Goal: Check status: Check status

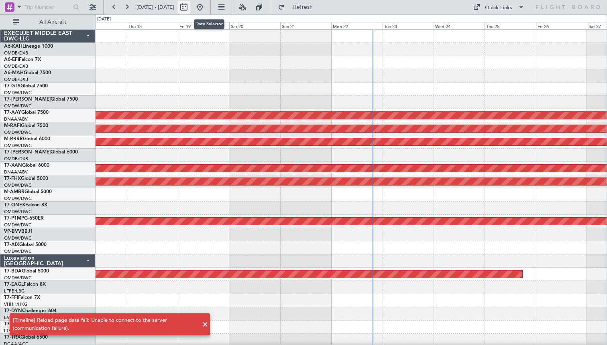
click at [190, 5] on button at bounding box center [183, 7] width 13 height 13
select select "9"
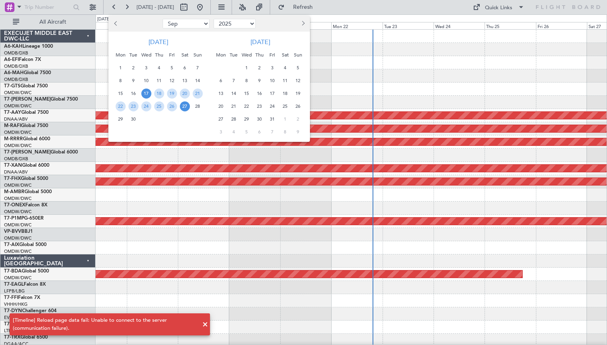
click at [229, 22] on select "2015 2016 2017 2018 2019 2020 2021 2022 2023 2024 2025 2026 2027 2028 2029 2030…" at bounding box center [234, 24] width 42 height 10
select select "2024"
click at [213, 19] on select "2015 2016 2017 2018 2019 2020 2021 2022 2023 2024 2025 2026 2027 2028 2029 2030…" at bounding box center [234, 24] width 42 height 10
click at [203, 66] on div "1" at bounding box center [197, 67] width 13 height 13
click at [198, 68] on span "1" at bounding box center [198, 68] width 10 height 10
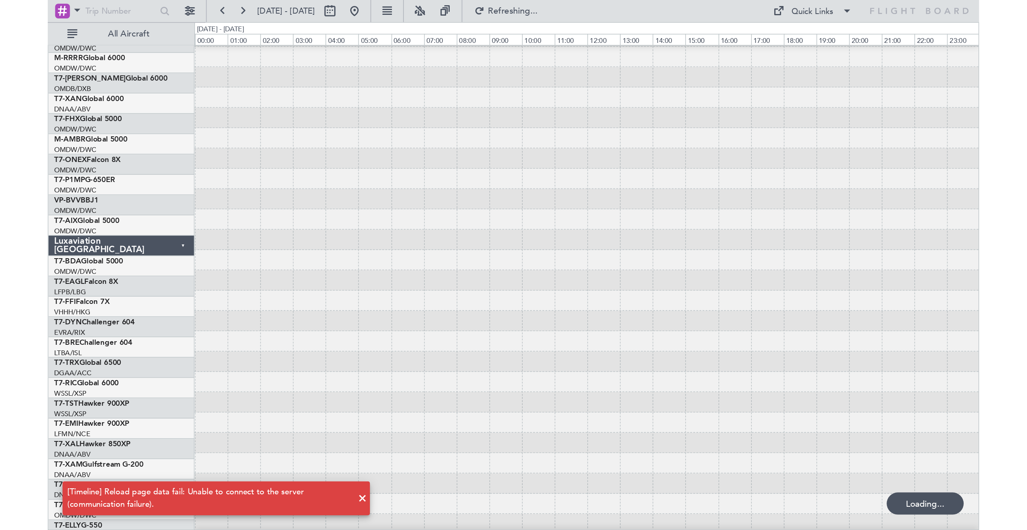
scroll to position [132, 0]
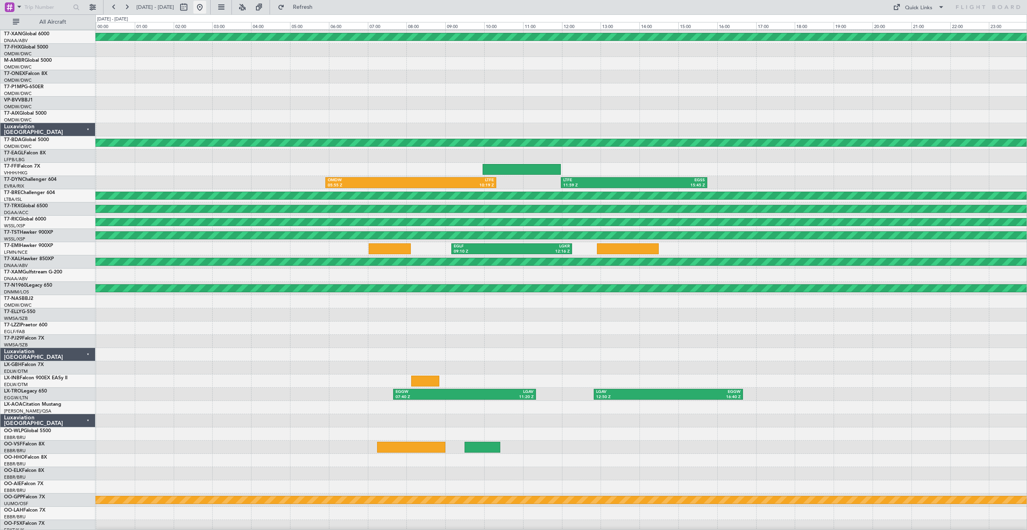
click at [206, 7] on button at bounding box center [199, 7] width 13 height 13
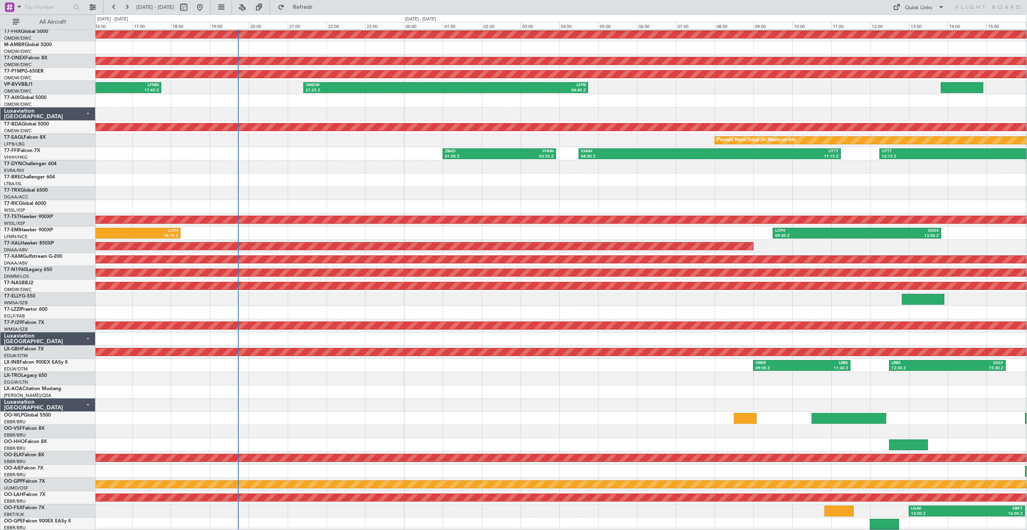
click at [376, 174] on div "UBBB 05:36 Z [PERSON_NAME] 10:55 Z" at bounding box center [560, 180] width 931 height 13
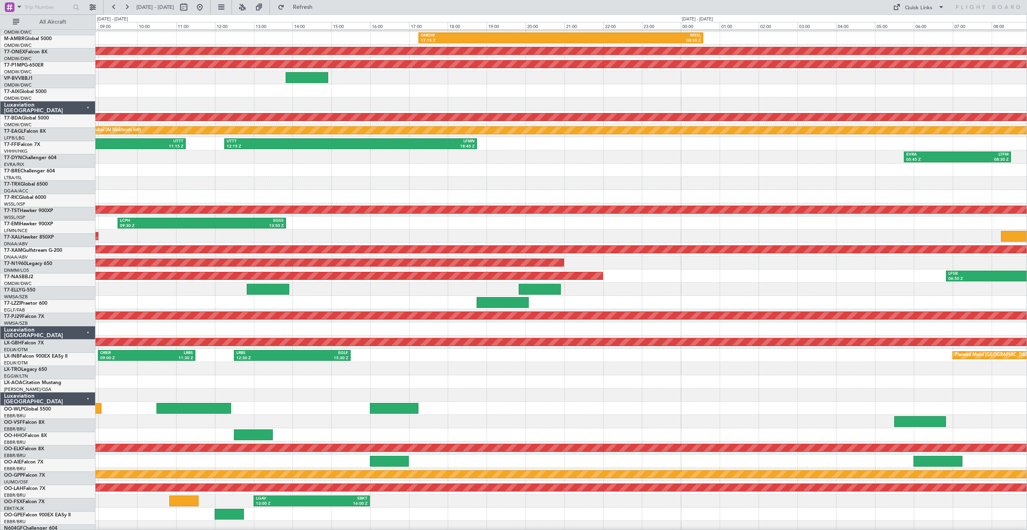
scroll to position [158, 0]
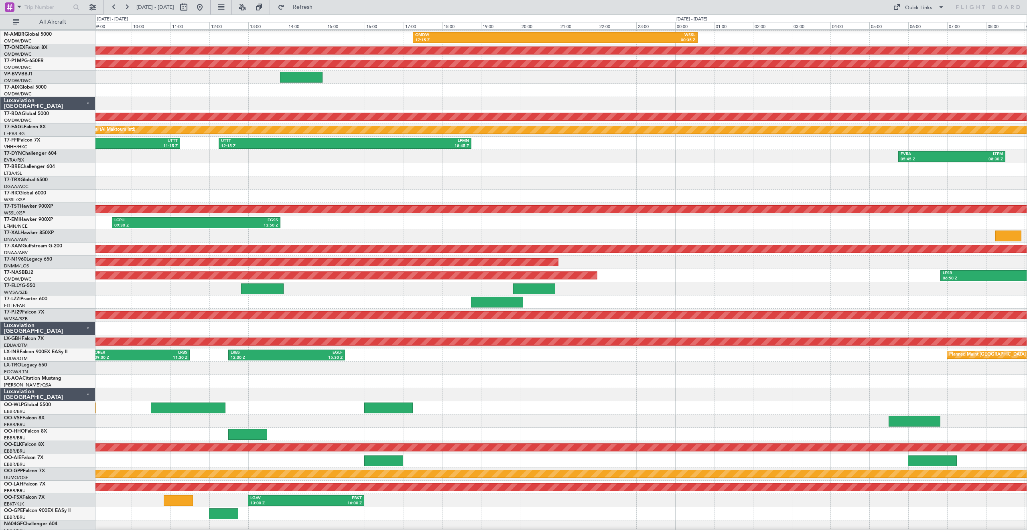
click at [192, 188] on div at bounding box center [560, 183] width 931 height 13
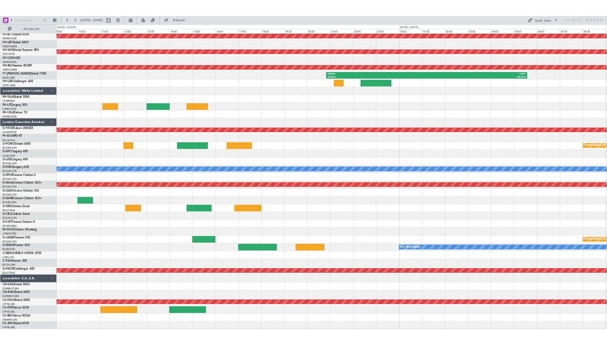
scroll to position [796, 0]
